Goal: Information Seeking & Learning: Learn about a topic

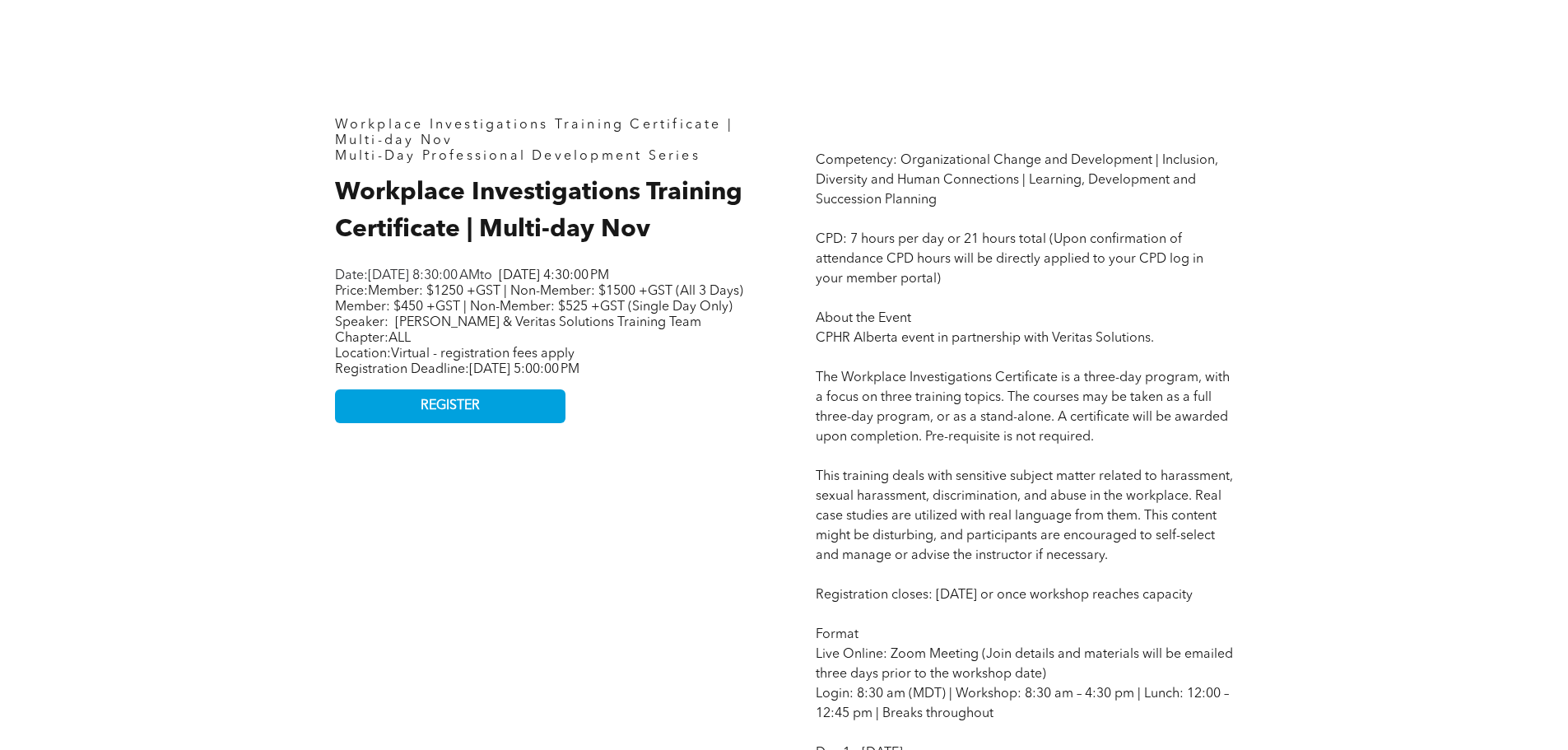
scroll to position [741, 0]
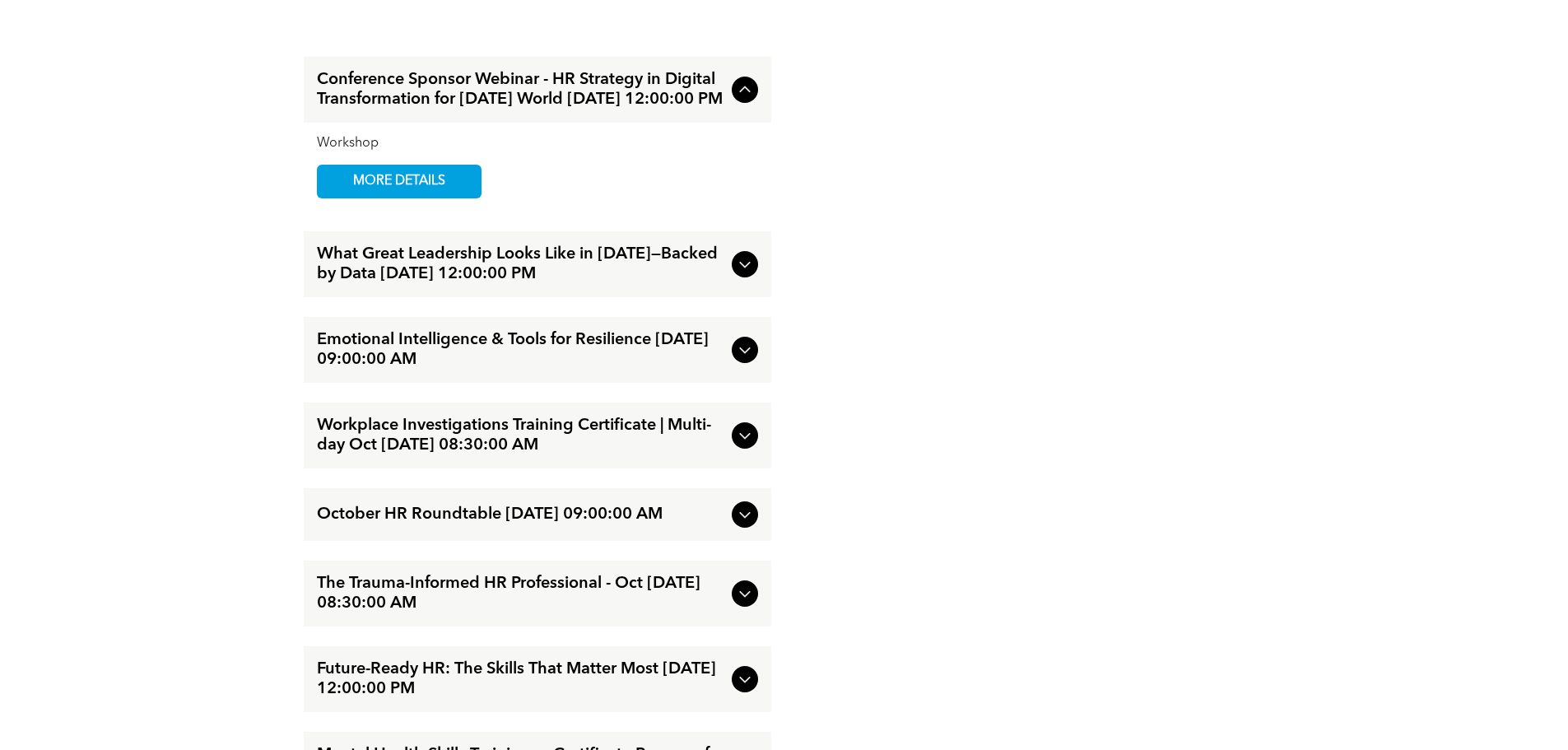
scroll to position [2882, 0]
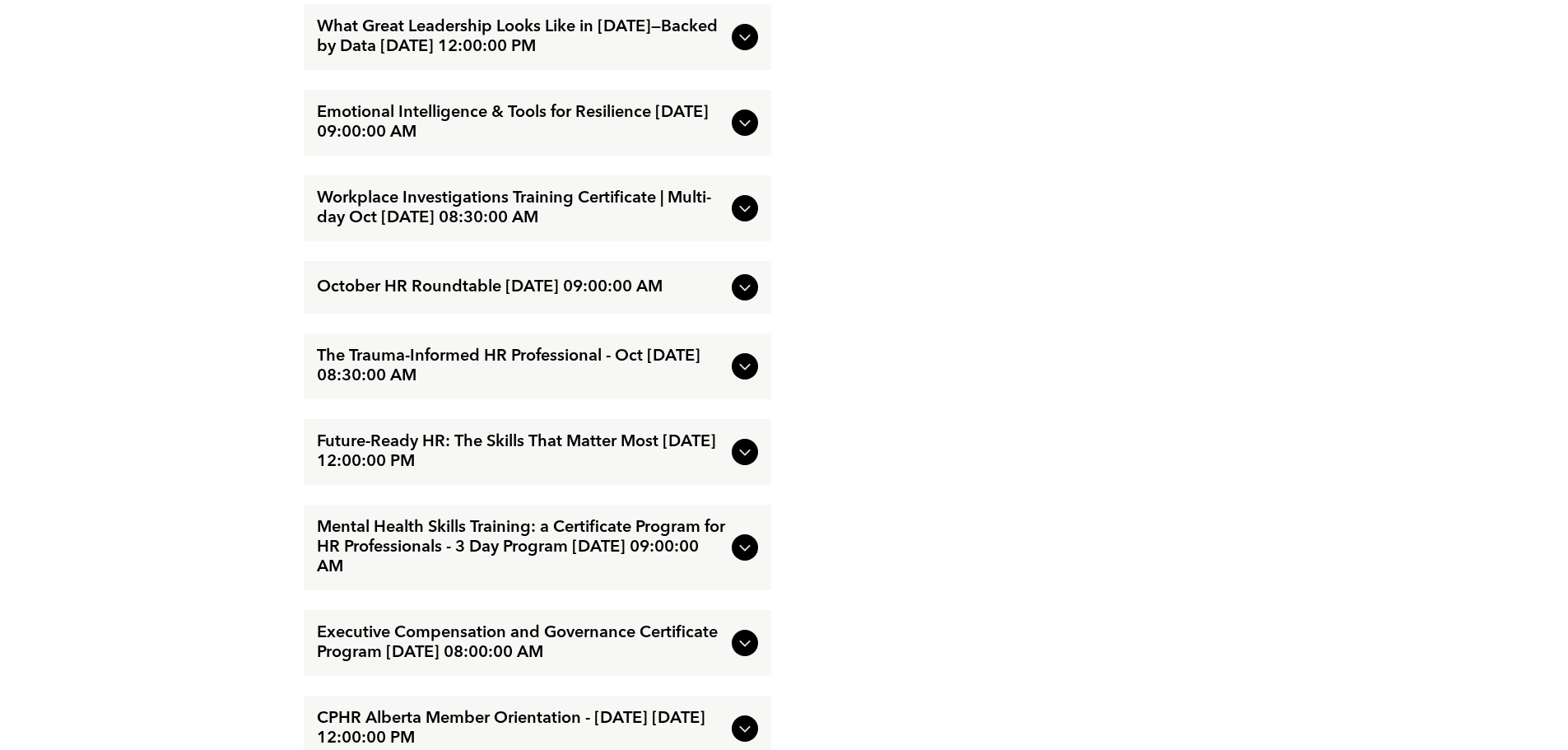
click at [742, 218] on icon at bounding box center [745, 208] width 20 height 20
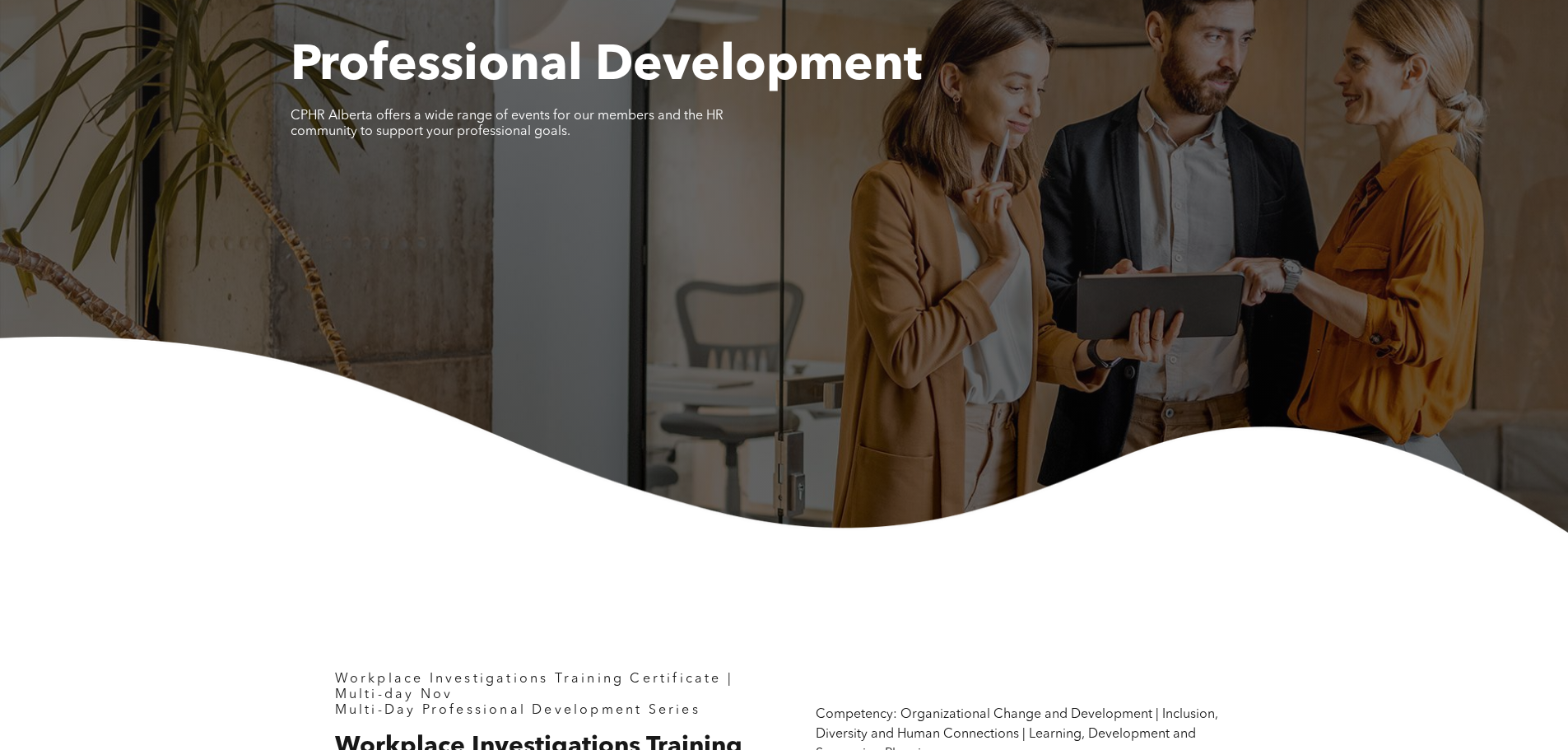
scroll to position [0, 0]
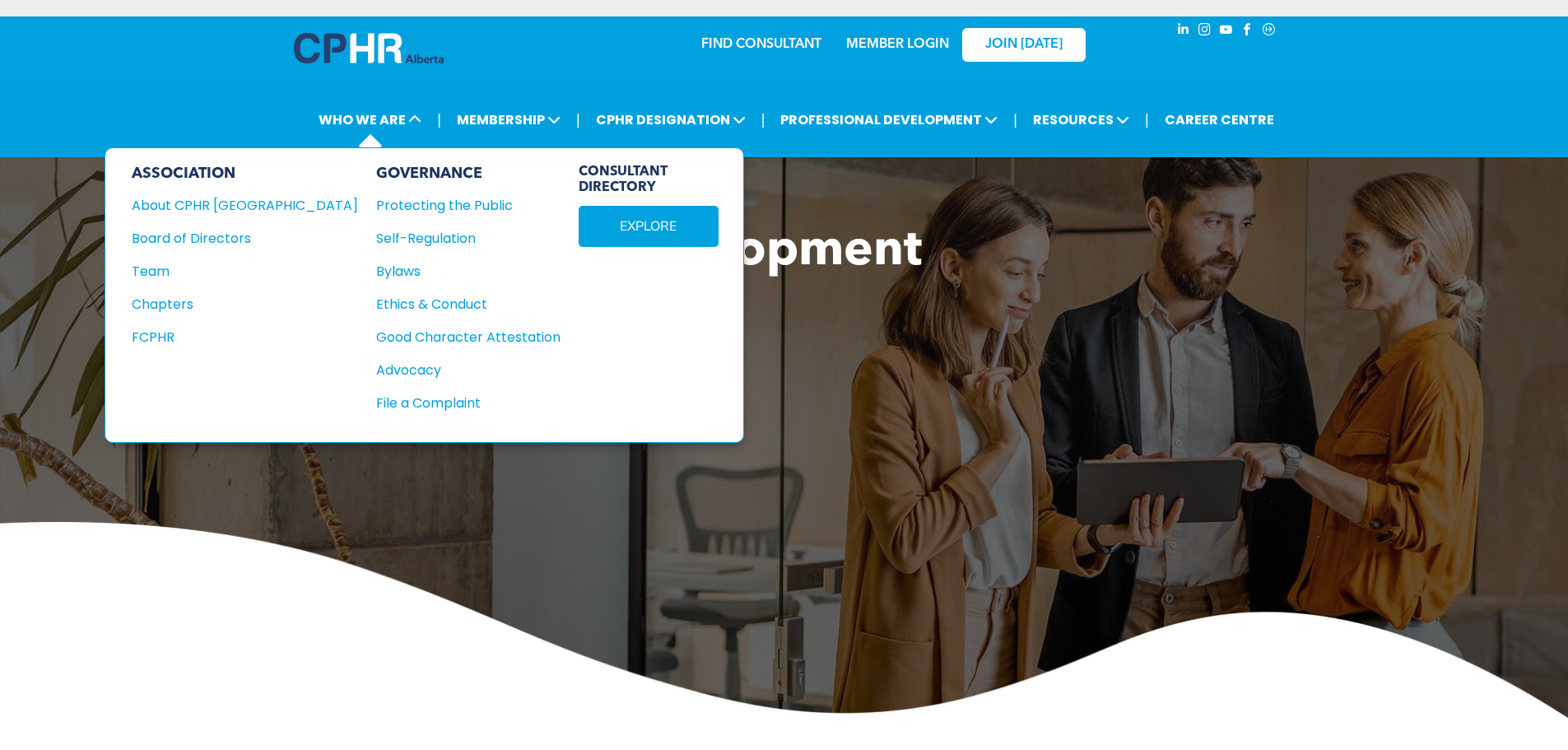
click at [360, 102] on li "WHO WE ARE ASSOCIATION About CPHR Alberta Board of Directors Team Chapters FCPH…" at bounding box center [370, 119] width 121 height 39
click at [361, 111] on span "WHO WE ARE" at bounding box center [370, 119] width 113 height 31
click at [219, 204] on div "About CPHR [GEOGRAPHIC_DATA]" at bounding box center [234, 205] width 204 height 21
